Goal: Obtain resource: Download file/media

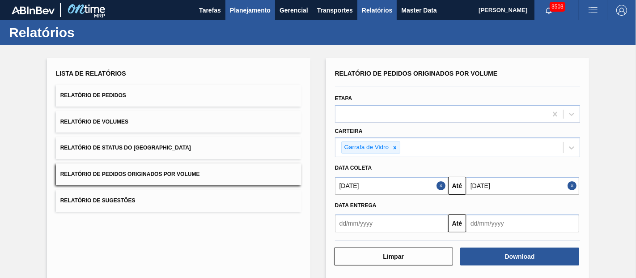
click at [235, 12] on span "Planejamento" at bounding box center [250, 10] width 41 height 11
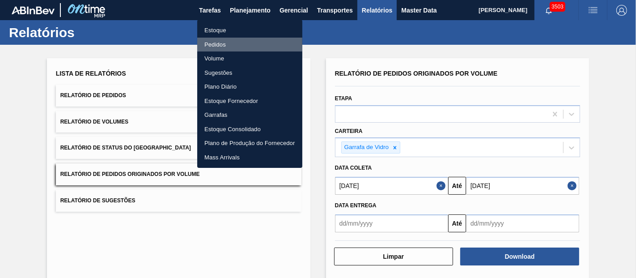
drag, startPoint x: 224, startPoint y: 45, endPoint x: 466, endPoint y: 72, distance: 243.0
click at [224, 45] on li "Pedidos" at bounding box center [249, 45] width 105 height 14
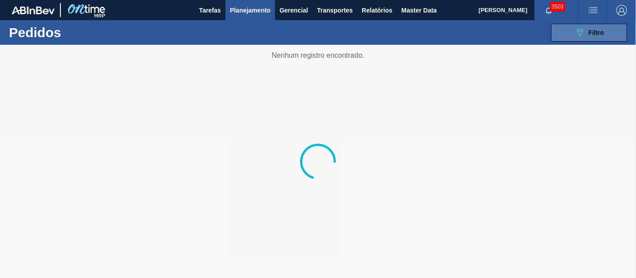
click at [573, 36] on button "089F7B8B-B2A5-4AFE-B5C0-19BA573D28AC Filtro" at bounding box center [589, 33] width 76 height 18
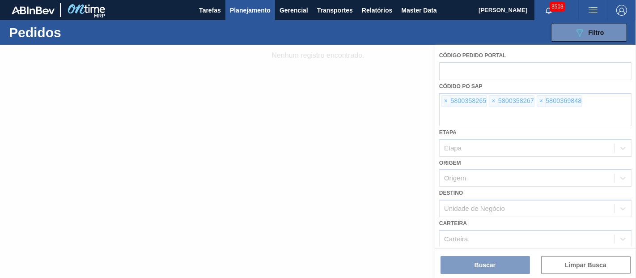
click at [440, 103] on div at bounding box center [318, 161] width 636 height 233
click at [445, 104] on div at bounding box center [318, 161] width 636 height 233
click at [444, 104] on div at bounding box center [318, 161] width 636 height 233
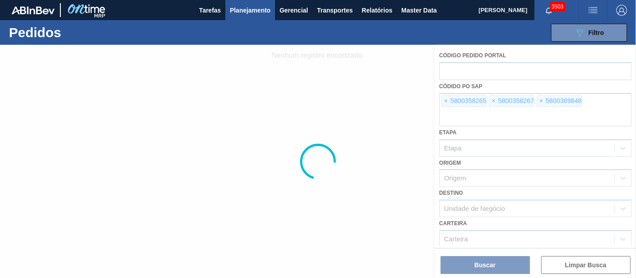
click at [444, 101] on div at bounding box center [318, 161] width 636 height 233
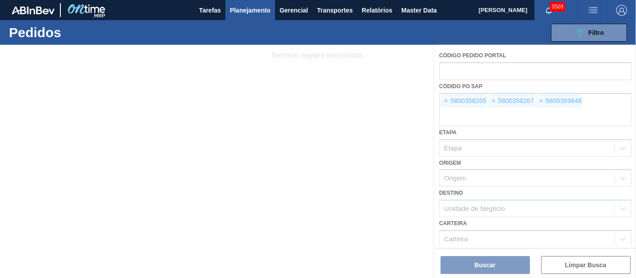
click at [444, 101] on div at bounding box center [318, 161] width 636 height 233
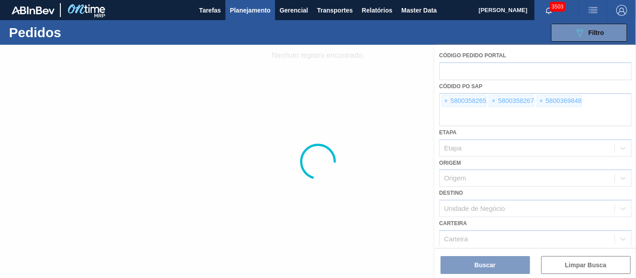
click at [444, 101] on div at bounding box center [318, 161] width 636 height 233
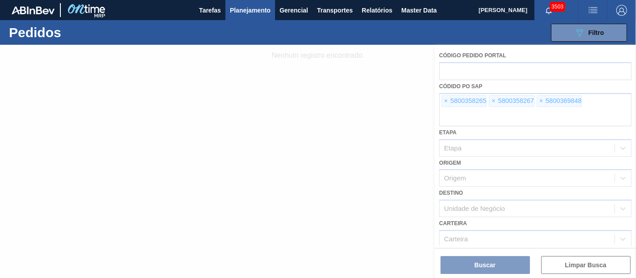
click at [444, 101] on div at bounding box center [318, 161] width 636 height 233
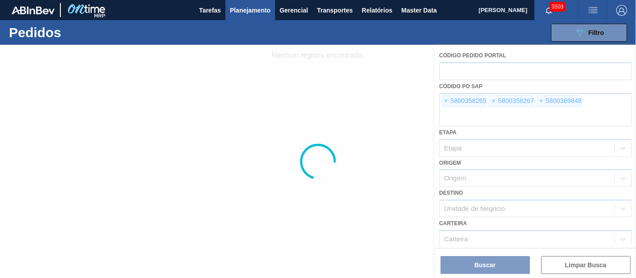
click at [444, 101] on div at bounding box center [318, 161] width 636 height 233
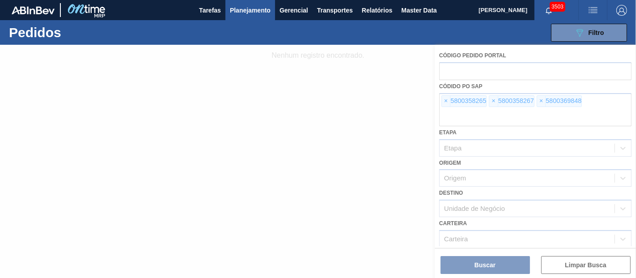
click at [444, 101] on div at bounding box center [318, 161] width 636 height 233
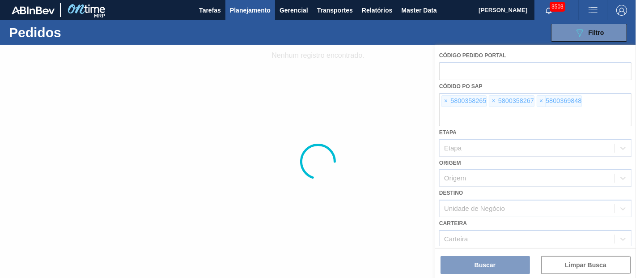
click at [444, 101] on div at bounding box center [318, 161] width 636 height 233
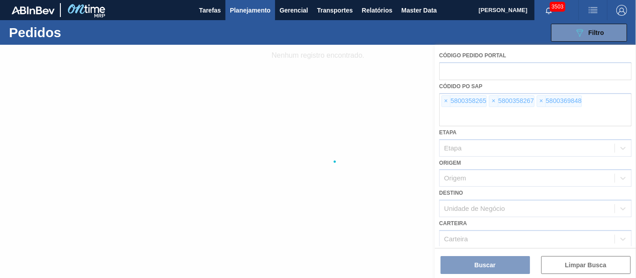
click at [444, 101] on div at bounding box center [318, 161] width 636 height 233
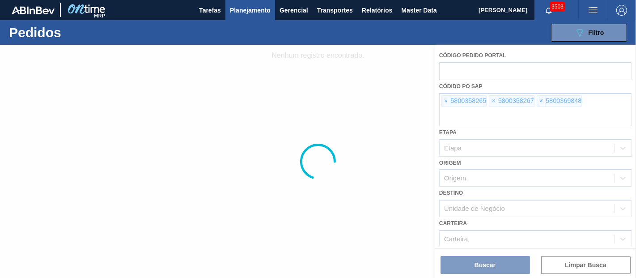
click at [444, 101] on div at bounding box center [318, 161] width 636 height 233
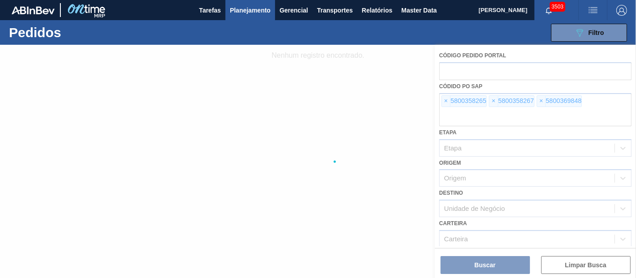
click at [444, 101] on div at bounding box center [318, 161] width 636 height 233
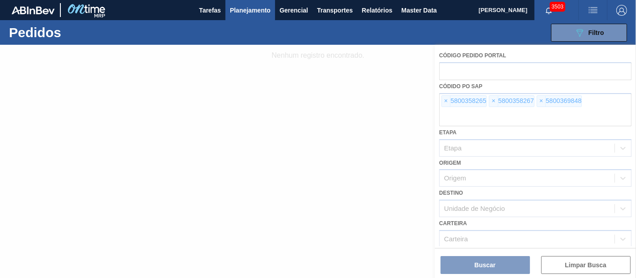
click at [444, 101] on div at bounding box center [318, 161] width 636 height 233
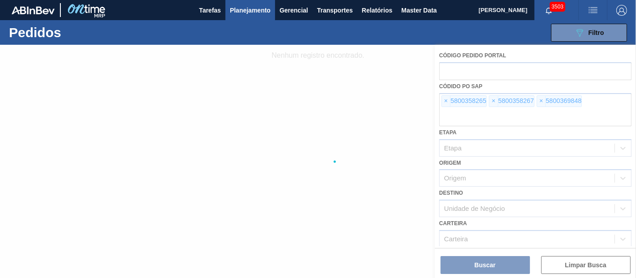
click at [444, 101] on div at bounding box center [318, 161] width 636 height 233
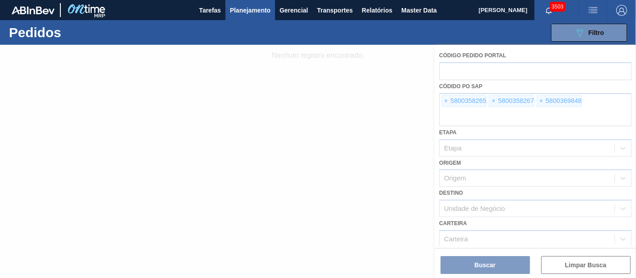
click at [444, 101] on div at bounding box center [318, 161] width 636 height 233
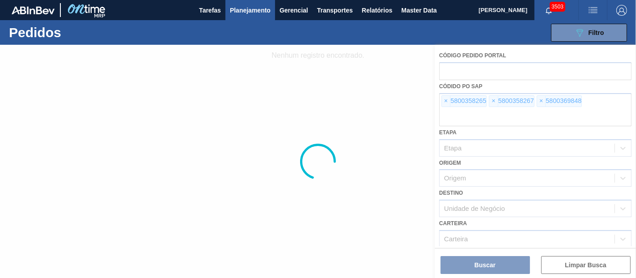
click at [444, 101] on div at bounding box center [318, 161] width 636 height 233
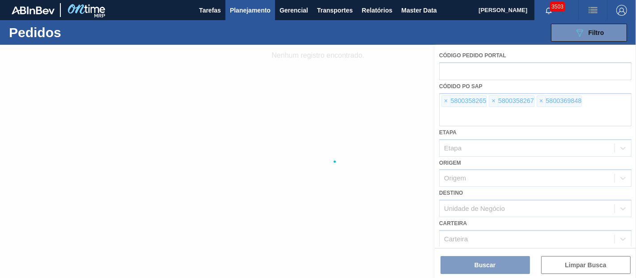
click at [444, 101] on div at bounding box center [318, 161] width 636 height 233
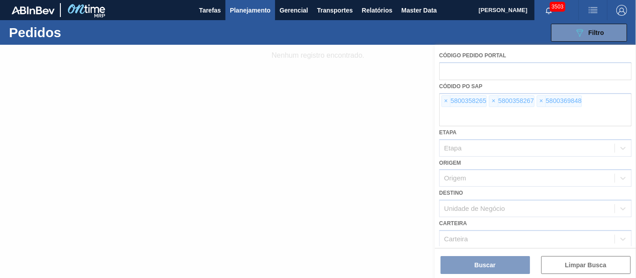
click at [444, 101] on div at bounding box center [318, 161] width 636 height 233
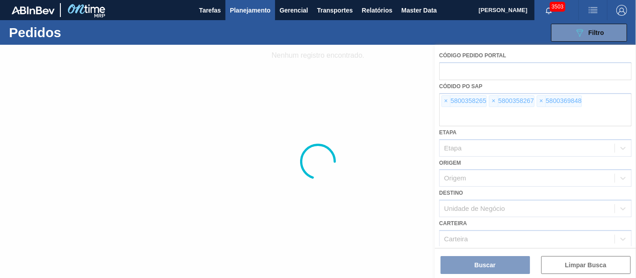
click at [444, 101] on div at bounding box center [318, 161] width 636 height 233
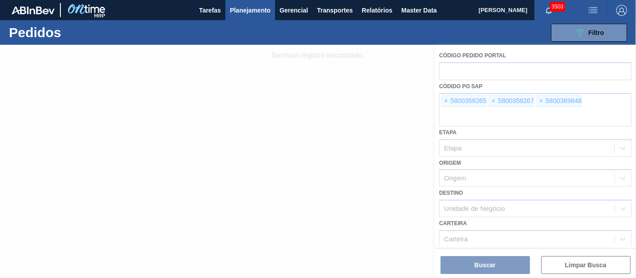
click at [444, 101] on div at bounding box center [318, 161] width 636 height 233
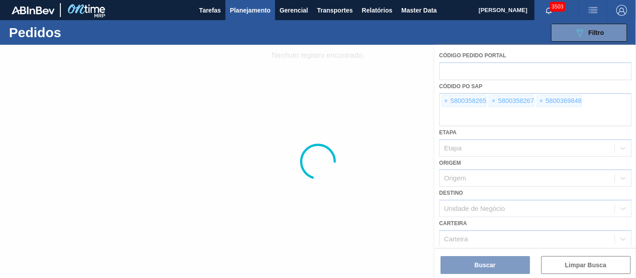
click at [444, 101] on div at bounding box center [318, 161] width 636 height 233
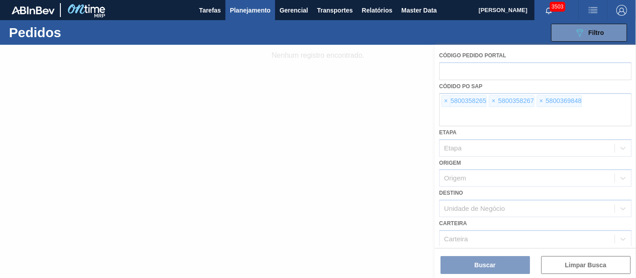
click at [444, 101] on div at bounding box center [318, 161] width 636 height 233
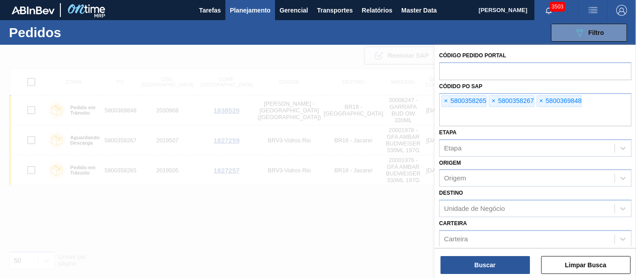
click at [444, 101] on span "×" at bounding box center [446, 101] width 8 height 11
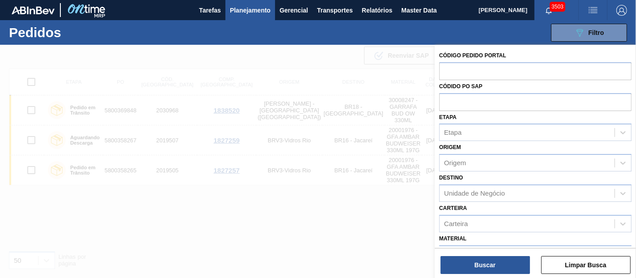
click at [444, 101] on input "text" at bounding box center [535, 101] width 192 height 17
paste input "text"
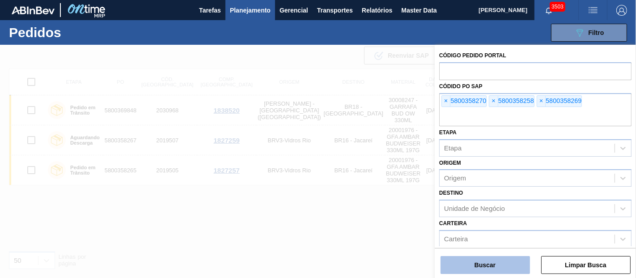
click at [505, 262] on button "Buscar" at bounding box center [484, 265] width 89 height 18
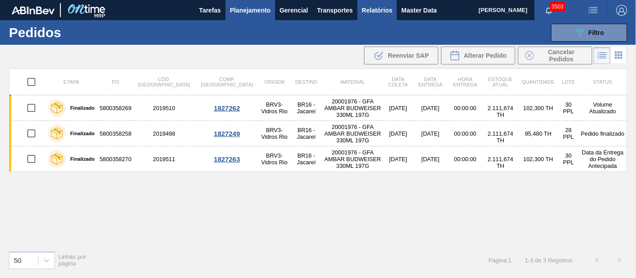
click at [373, 13] on span "Relatórios" at bounding box center [377, 10] width 30 height 11
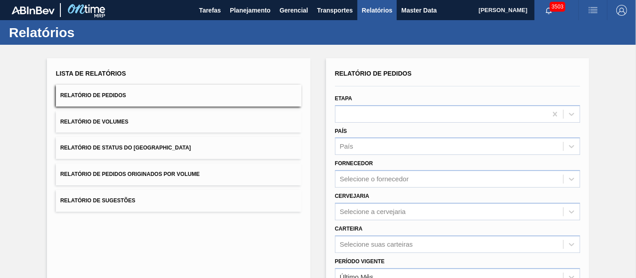
click at [147, 173] on span "Relatório de Pedidos Originados por Volume" at bounding box center [130, 174] width 140 height 6
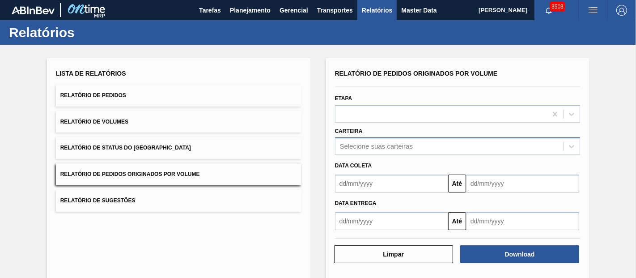
click at [359, 140] on div "Selecione suas carteiras" at bounding box center [457, 145] width 245 height 17
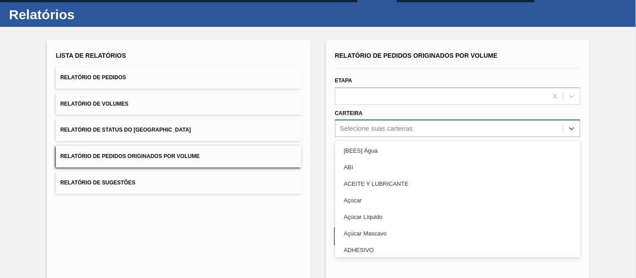
scroll to position [18, 0]
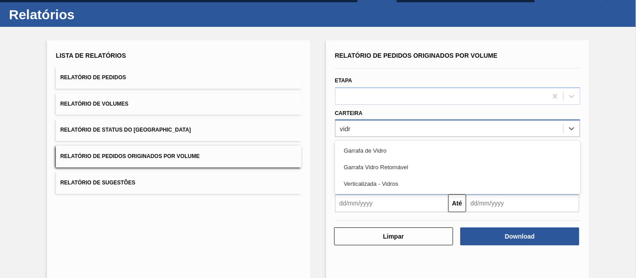
type input "vidro"
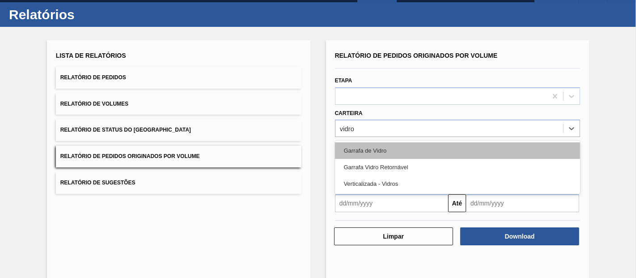
click at [373, 150] on div "Garrafa de Vidro" at bounding box center [457, 150] width 245 height 17
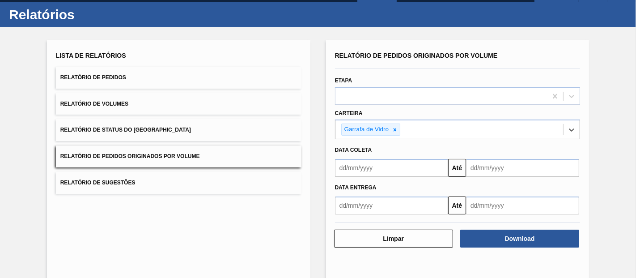
click at [397, 160] on input "text" at bounding box center [391, 168] width 113 height 18
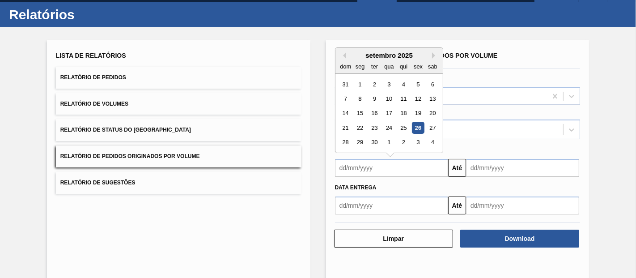
click at [396, 167] on input "text" at bounding box center [391, 168] width 113 height 18
click at [359, 84] on div "1" at bounding box center [360, 84] width 12 height 12
type input "[DATE]"
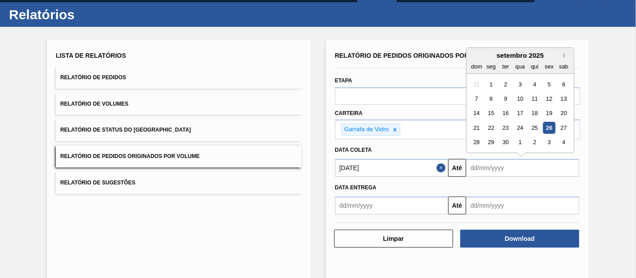
click at [482, 165] on input "text" at bounding box center [522, 168] width 113 height 18
drag, startPoint x: 559, startPoint y: 126, endPoint x: 544, endPoint y: 187, distance: 62.7
click at [559, 126] on div "27" at bounding box center [564, 128] width 12 height 12
type input "[DATE]"
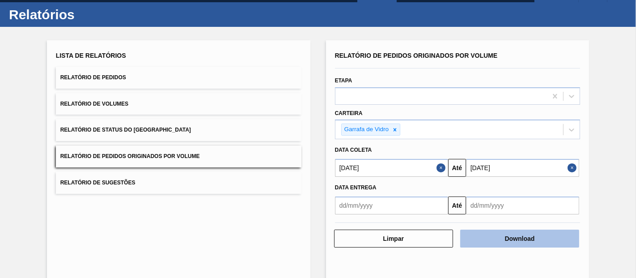
click at [514, 235] on button "Download" at bounding box center [519, 238] width 119 height 18
